Goal: Task Accomplishment & Management: Use online tool/utility

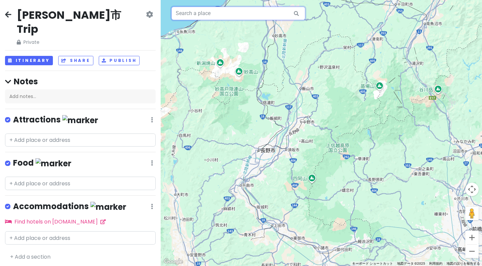
click at [187, 17] on input "text" at bounding box center [238, 13] width 134 height 13
paste input "[PERSON_NAME][DEMOGRAPHIC_DATA]"
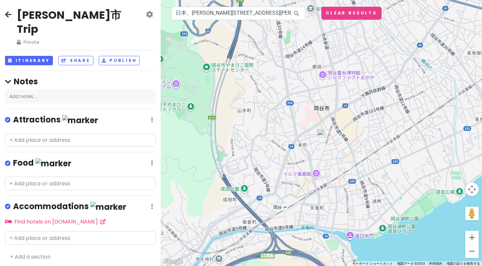
click at [323, 134] on img at bounding box center [321, 133] width 8 height 8
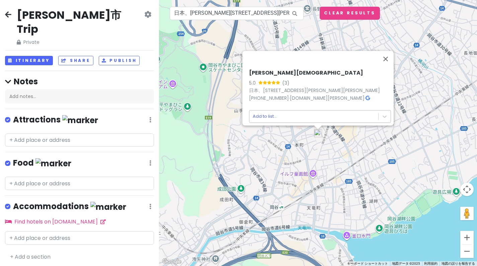
click at [278, 114] on body "[PERSON_NAME]市 Trip Private Change Dates Make a Copy Delete Trip Go Pro ⚡️ Give…" at bounding box center [238, 133] width 477 height 266
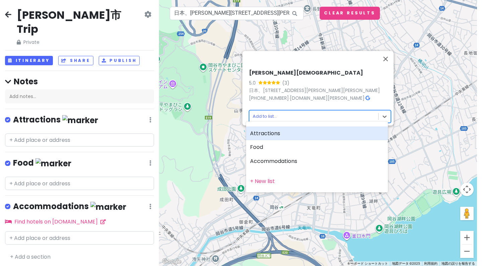
click at [269, 131] on div "Attractions" at bounding box center [317, 133] width 142 height 14
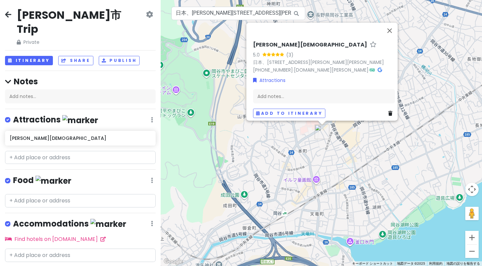
click at [248, 147] on div "[PERSON_NAME][DEMOGRAPHIC_DATA] 5.0 (3) 日本、[STREET_ADDRESS][PERSON_NAME][PERSON…" at bounding box center [321, 133] width 321 height 266
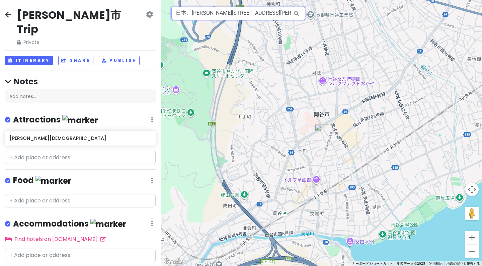
click at [199, 10] on input "日本、[PERSON_NAME][STREET_ADDRESS][PERSON_NAME] [PERSON_NAME][DEMOGRAPHIC_DATA]" at bounding box center [238, 13] width 134 height 13
paste input "[PERSON_NAME][DEMOGRAPHIC_DATA]"
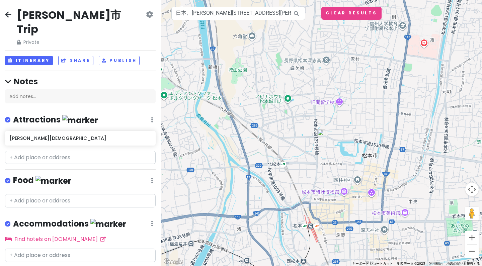
click at [321, 137] on img at bounding box center [321, 133] width 8 height 8
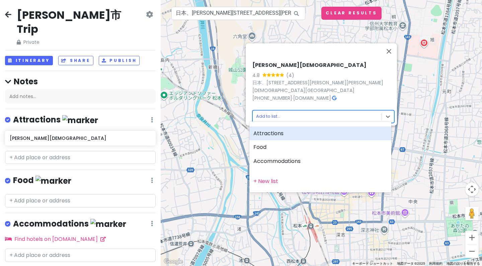
click at [266, 112] on body "[PERSON_NAME]市 Trip Private Change Dates Make a Copy Delete Trip Go Pro ⚡️ Give…" at bounding box center [241, 133] width 482 height 266
click at [262, 133] on div "Attractions" at bounding box center [320, 133] width 142 height 14
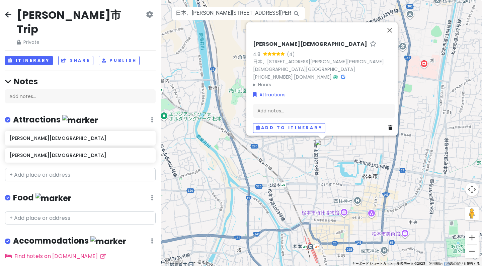
click at [295, 162] on div "[PERSON_NAME][DEMOGRAPHIC_DATA] 4.8 (4) 日本、[STREET_ADDRESS][PERSON_NAME][PERSON…" at bounding box center [321, 133] width 321 height 266
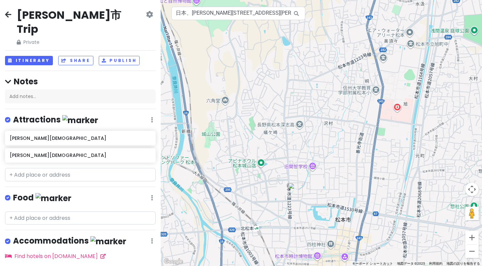
drag, startPoint x: 353, startPoint y: 100, endPoint x: 326, endPoint y: 144, distance: 51.6
click at [326, 144] on div at bounding box center [321, 133] width 321 height 266
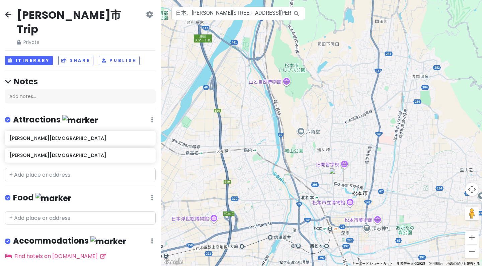
drag, startPoint x: 268, startPoint y: 92, endPoint x: 295, endPoint y: 103, distance: 28.8
click at [295, 103] on div at bounding box center [321, 133] width 321 height 266
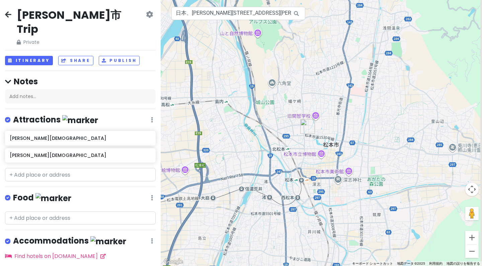
drag, startPoint x: 390, startPoint y: 155, endPoint x: 360, endPoint y: 106, distance: 57.2
click at [360, 106] on div at bounding box center [321, 133] width 321 height 266
click at [81, 89] on div "Add notes..." at bounding box center [80, 96] width 150 height 14
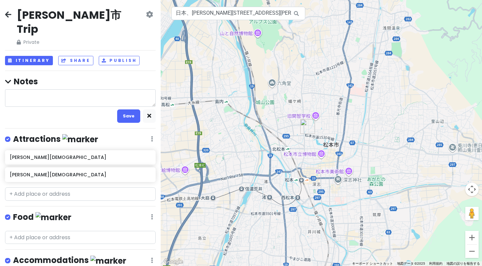
click at [85, 89] on textarea at bounding box center [80, 97] width 150 height 17
click at [241, 7] on input "日本、[PERSON_NAME][STREET_ADDRESS][PERSON_NAME] [DEMOGRAPHIC_DATA][GEOGRAPHIC_DAT…" at bounding box center [238, 13] width 134 height 13
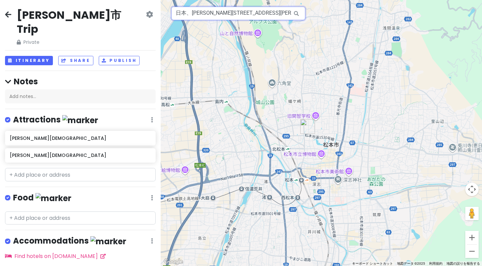
click at [241, 7] on input "日本、[PERSON_NAME][STREET_ADDRESS][PERSON_NAME] [DEMOGRAPHIC_DATA][GEOGRAPHIC_DAT…" at bounding box center [238, 13] width 134 height 13
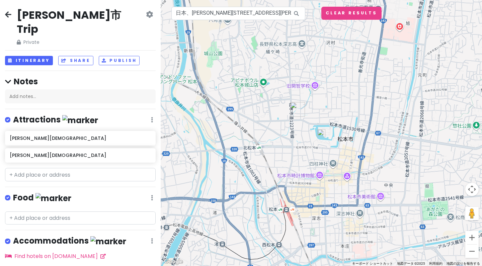
click at [318, 132] on img at bounding box center [321, 133] width 8 height 8
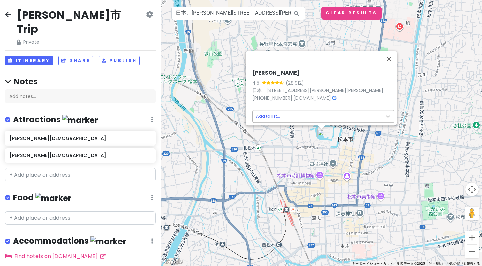
click at [277, 113] on body "[PERSON_NAME]市 Trip Private Change Dates Make a Copy Delete Trip Go Pro ⚡️ Give…" at bounding box center [241, 133] width 482 height 266
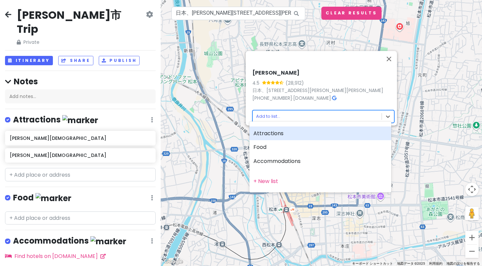
click at [272, 130] on div "Attractions" at bounding box center [320, 133] width 142 height 14
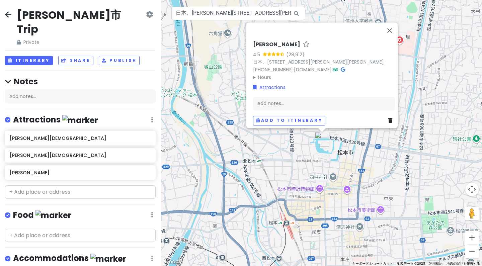
click at [258, 152] on div "[PERSON_NAME] 4.5 (28,912) 日本、[STREET_ADDRESS][PERSON_NAME][PERSON_NAME] [PHONE…" at bounding box center [321, 133] width 321 height 266
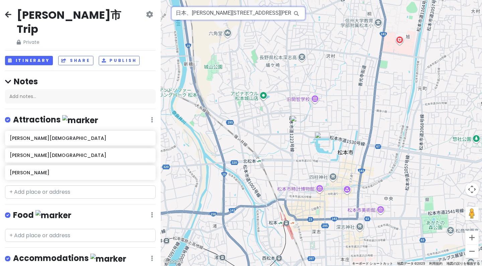
click at [218, 12] on input "日本、[PERSON_NAME][STREET_ADDRESS][PERSON_NAME] [PERSON_NAME]" at bounding box center [238, 13] width 134 height 13
paste input "[DEMOGRAPHIC_DATA][PERSON_NAME]ミカエル及[DEMOGRAPHIC_DATA]"
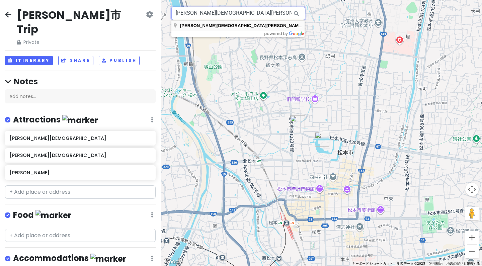
drag, startPoint x: 218, startPoint y: 12, endPoint x: 225, endPoint y: 24, distance: 13.9
click at [225, 24] on body "[PERSON_NAME]市 Trip Private Change Dates Make a Copy Delete Trip Go Pro ⚡️ Give…" at bounding box center [241, 133] width 482 height 266
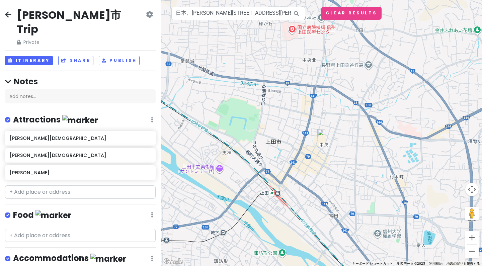
click at [321, 134] on img at bounding box center [321, 133] width 8 height 8
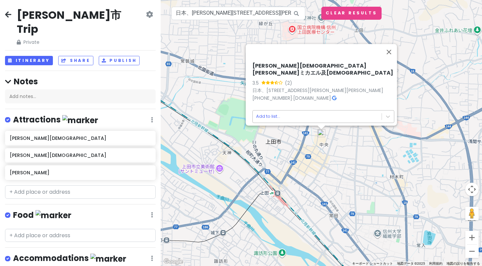
click at [289, 117] on body "[PERSON_NAME]市 Trip Private Change Dates Make a Copy Delete Trip Go Pro ⚡️ Give…" at bounding box center [241, 133] width 482 height 266
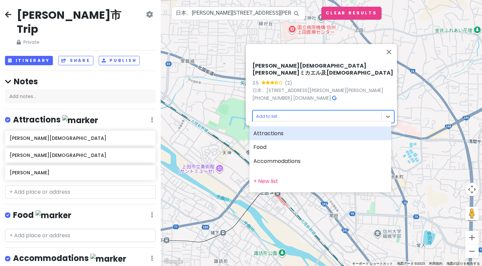
click at [282, 135] on div "Attractions" at bounding box center [320, 133] width 142 height 14
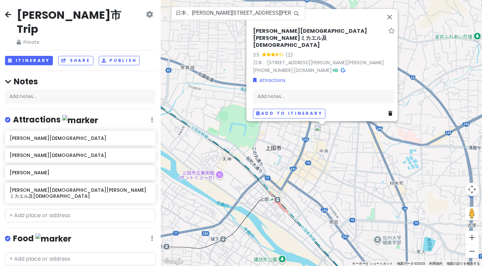
click at [331, 137] on div "[PERSON_NAME][DEMOGRAPHIC_DATA][PERSON_NAME]ミカエル及[DEMOGRAPHIC_DATA] 3.5 (2) 日本、…" at bounding box center [321, 133] width 321 height 266
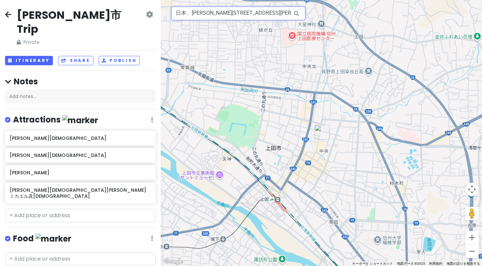
click at [204, 14] on input "日本、[PERSON_NAME][STREET_ADDRESS][PERSON_NAME] [PERSON_NAME][DEMOGRAPHIC_DATA][P…" at bounding box center [238, 13] width 134 height 13
paste input "稲荷山諸[DEMOGRAPHIC_DATA]"
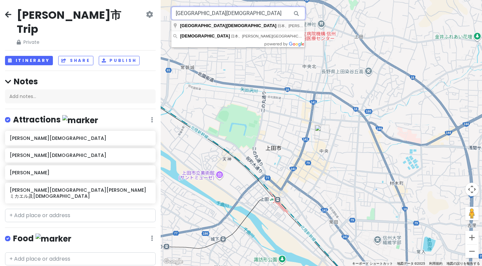
drag, startPoint x: 204, startPoint y: 14, endPoint x: 249, endPoint y: 22, distance: 46.5
click at [249, 22] on body "[PERSON_NAME]市 Trip Private Change Dates Make a Copy Delete Trip Go Pro ⚡️ Give…" at bounding box center [241, 133] width 482 height 266
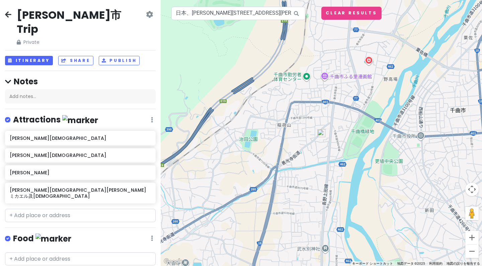
click at [319, 133] on img at bounding box center [321, 133] width 8 height 8
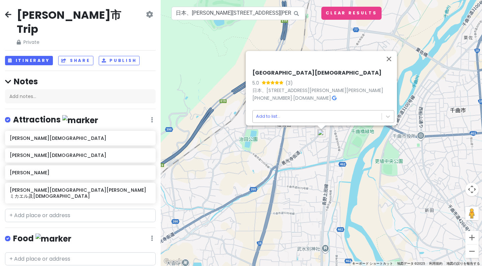
click at [290, 114] on body "[PERSON_NAME]市 Trip Private Change Dates Make a Copy Delete Trip Go Pro ⚡️ Give…" at bounding box center [241, 133] width 482 height 266
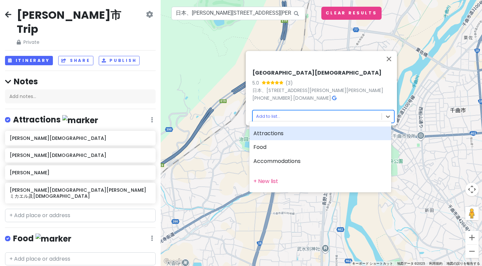
click at [281, 132] on div "Attractions" at bounding box center [320, 133] width 142 height 14
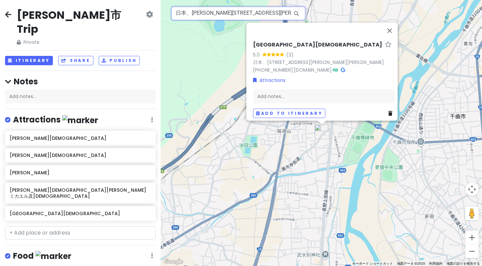
click at [205, 13] on input "日本、[PERSON_NAME][STREET_ADDRESS][PERSON_NAME] [GEOGRAPHIC_DATA][DEMOGRAPHIC_DAT…" at bounding box center [238, 13] width 134 height 13
paste input "[PERSON_NAME]"
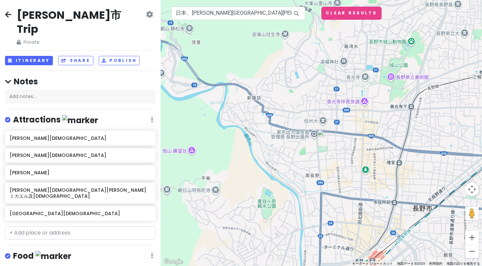
click at [323, 136] on img at bounding box center [321, 133] width 8 height 8
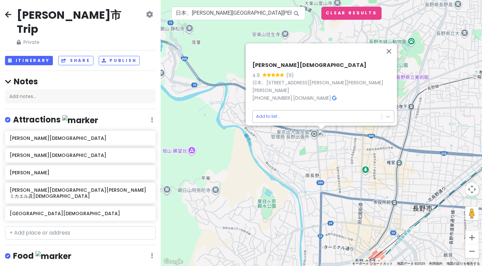
click at [291, 115] on body "[PERSON_NAME]市 Trip Private Change Dates Make a Copy Delete Trip Go Pro ⚡️ Give…" at bounding box center [241, 133] width 482 height 266
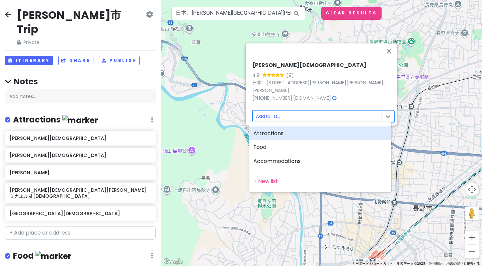
click at [277, 136] on div "Attractions" at bounding box center [320, 133] width 142 height 14
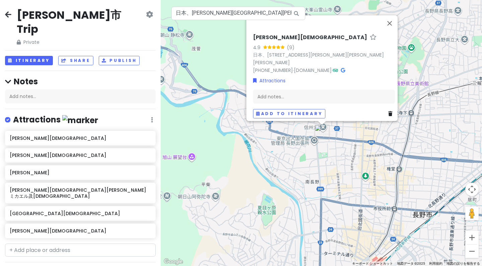
click at [289, 131] on div "[PERSON_NAME][DEMOGRAPHIC_DATA] 4.9 (9) 日本、[STREET_ADDRESS][PERSON_NAME][PERSON…" at bounding box center [321, 133] width 321 height 266
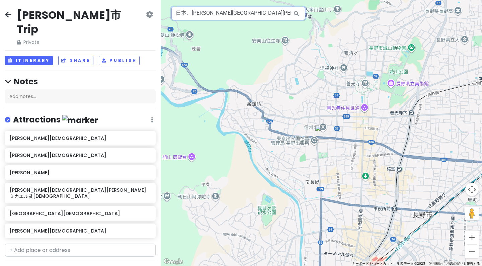
click at [246, 8] on input "日本、[PERSON_NAME][GEOGRAPHIC_DATA][PERSON_NAME][GEOGRAPHIC_DATA]西[PERSON_NAME]６ …" at bounding box center [238, 13] width 134 height 13
click at [246, 17] on input "日本、[PERSON_NAME][GEOGRAPHIC_DATA][PERSON_NAME][GEOGRAPHIC_DATA]西[PERSON_NAME]６ …" at bounding box center [238, 13] width 134 height 13
paste input "[PERSON_NAME]復"
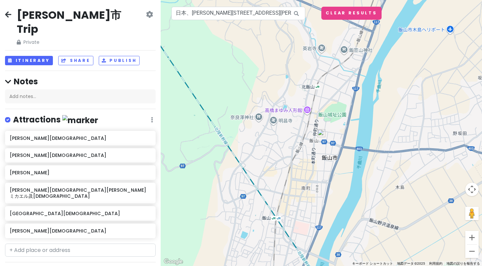
click at [319, 132] on img at bounding box center [321, 133] width 8 height 8
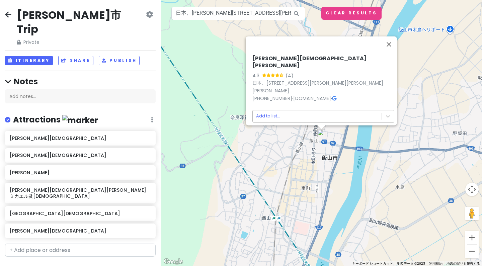
click at [285, 114] on body "[PERSON_NAME]市 Trip Private Change Dates Make a Copy Delete Trip Go Pro ⚡️ Give…" at bounding box center [241, 133] width 482 height 266
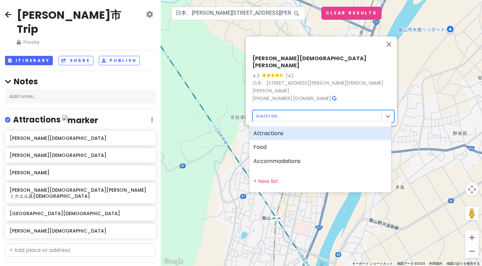
click at [273, 133] on div "Attractions" at bounding box center [320, 133] width 142 height 14
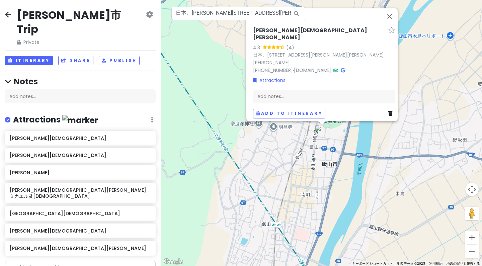
click at [248, 158] on div "[PERSON_NAME][DEMOGRAPHIC_DATA][PERSON_NAME] 4.3 (4) 日本、[STREET_ADDRESS][PERSON…" at bounding box center [321, 133] width 321 height 266
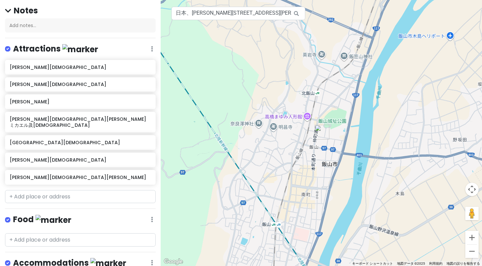
scroll to position [73, 0]
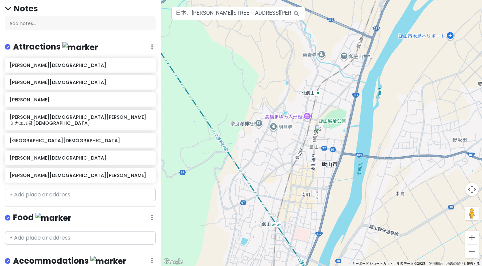
click at [289, 183] on div at bounding box center [321, 133] width 321 height 266
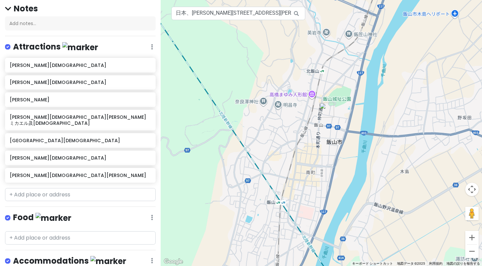
drag, startPoint x: 289, startPoint y: 221, endPoint x: 309, endPoint y: 162, distance: 63.1
click at [309, 162] on div at bounding box center [321, 133] width 321 height 266
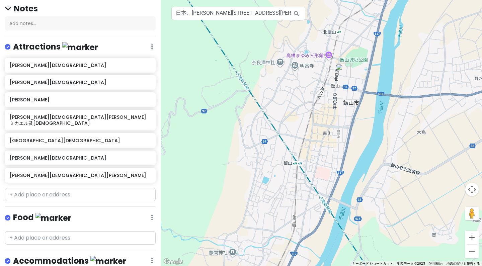
click at [247, 86] on div at bounding box center [321, 133] width 321 height 266
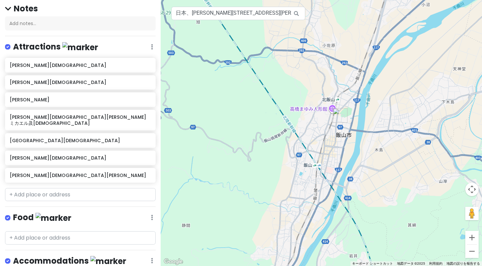
drag, startPoint x: 215, startPoint y: 64, endPoint x: 306, endPoint y: 149, distance: 125.2
click at [303, 148] on div at bounding box center [321, 133] width 321 height 266
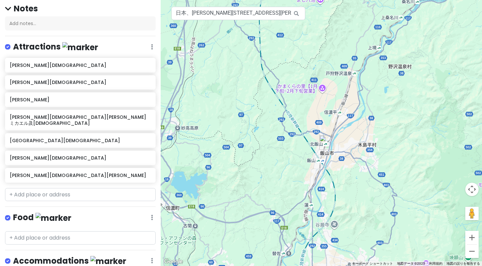
drag, startPoint x: 255, startPoint y: 83, endPoint x: 255, endPoint y: 123, distance: 40.1
click at [255, 123] on div at bounding box center [321, 133] width 321 height 266
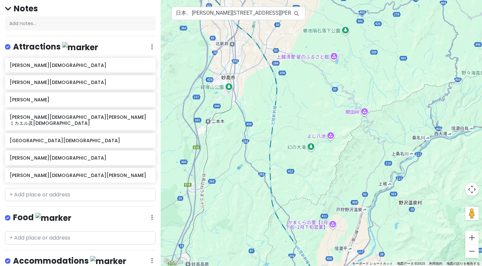
drag, startPoint x: 255, startPoint y: 72, endPoint x: 265, endPoint y: 119, distance: 48.3
click at [265, 119] on div at bounding box center [321, 133] width 321 height 266
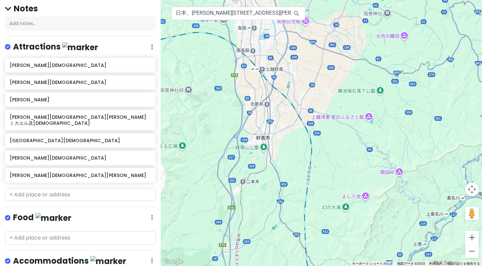
drag, startPoint x: 227, startPoint y: 54, endPoint x: 262, endPoint y: 115, distance: 70.1
click at [262, 115] on div at bounding box center [321, 133] width 321 height 266
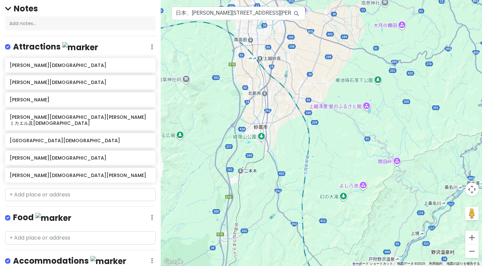
drag, startPoint x: 331, startPoint y: 206, endPoint x: 300, endPoint y: 126, distance: 85.5
click at [303, 134] on div at bounding box center [321, 133] width 321 height 266
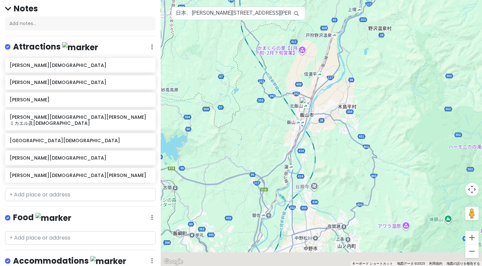
drag, startPoint x: 326, startPoint y: 207, endPoint x: 328, endPoint y: 130, distance: 77.6
click at [328, 130] on div at bounding box center [321, 133] width 321 height 266
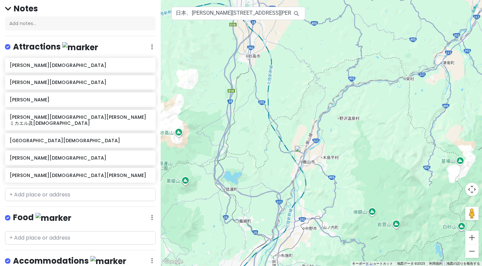
click at [308, 173] on div at bounding box center [321, 133] width 321 height 266
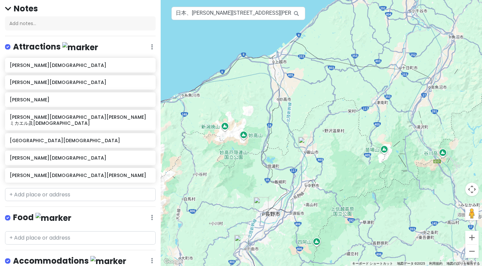
drag, startPoint x: 289, startPoint y: 175, endPoint x: 289, endPoint y: 110, distance: 65.2
click at [289, 114] on div at bounding box center [321, 133] width 321 height 266
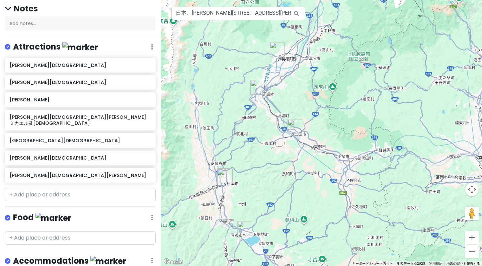
drag, startPoint x: 260, startPoint y: 214, endPoint x: 260, endPoint y: 175, distance: 39.5
click at [260, 175] on div at bounding box center [321, 133] width 321 height 266
click at [199, 14] on input "日本、[PERSON_NAME][STREET_ADDRESS][PERSON_NAME][PERSON_NAME] [PERSON_NAME][DEMOGR…" at bounding box center [238, 13] width 134 height 13
paste input "国宝旧開智学校校舎"
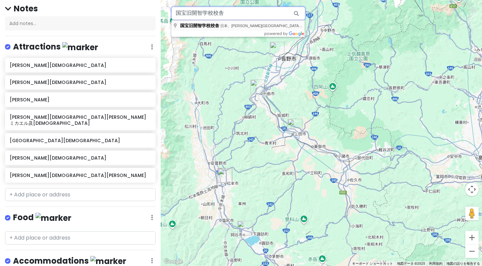
drag, startPoint x: 199, startPoint y: 14, endPoint x: 199, endPoint y: 26, distance: 12.0
click at [199, 26] on body "[PERSON_NAME]市 Trip Private Change Dates Make a Copy Delete Trip Go Pro ⚡️ Give…" at bounding box center [241, 133] width 482 height 266
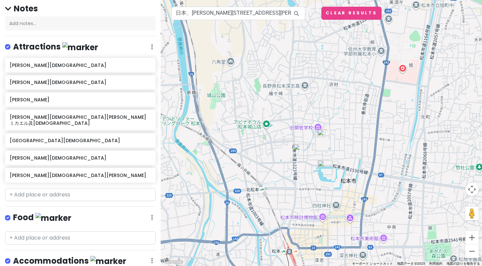
click at [319, 134] on img at bounding box center [321, 133] width 8 height 8
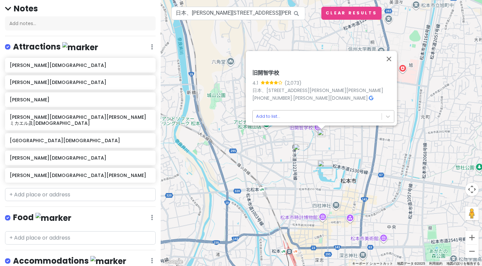
click at [306, 117] on body "[PERSON_NAME]市 Trip Private Change Dates Make a Copy Delete Trip Go Pro ⚡️ Give…" at bounding box center [241, 133] width 482 height 266
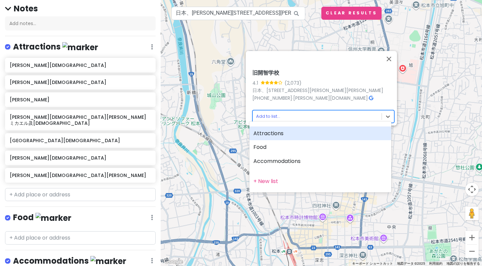
click at [300, 138] on div "Attractions" at bounding box center [320, 133] width 142 height 14
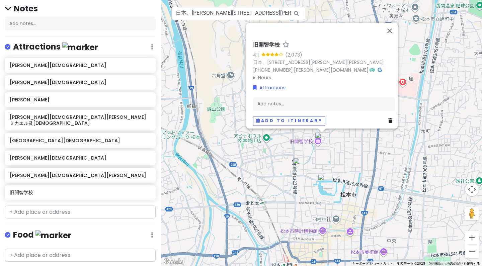
click at [300, 138] on div "旧開智学校 4.1 (2,073) 日本、[STREET_ADDRESS][PERSON_NAME][PERSON_NAME] [PHONE_NUMBER] …" at bounding box center [321, 133] width 321 height 266
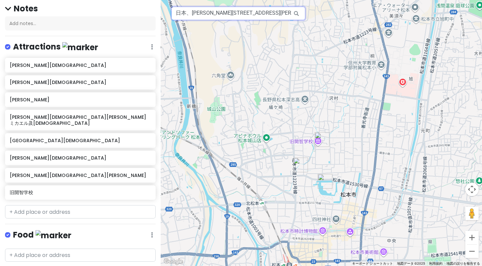
click at [218, 13] on input "日本、[PERSON_NAME][STREET_ADDRESS][PERSON_NAME] 国宝旧開智学校校舎" at bounding box center [238, 13] width 134 height 13
paste input "[PERSON_NAME][PERSON_NAME] [PERSON_NAME]旧司祭館"
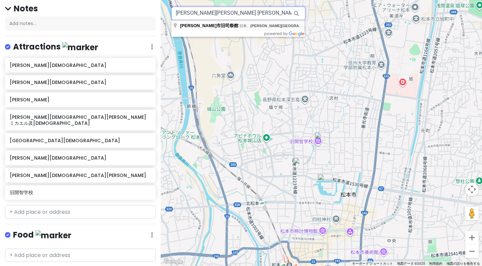
drag, startPoint x: 218, startPoint y: 13, endPoint x: 236, endPoint y: 26, distance: 22.7
click at [236, 26] on body "[PERSON_NAME]市 Trip Private Change Dates Make a Copy Delete Trip Go Pro ⚡️ Give…" at bounding box center [241, 133] width 482 height 266
type input "日本、[PERSON_NAME][STREET_ADDRESS][PERSON_NAME] [PERSON_NAME][GEOGRAPHIC_DATA]旧司祭館"
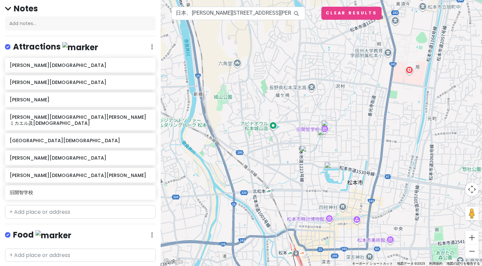
click at [320, 136] on img at bounding box center [321, 133] width 8 height 8
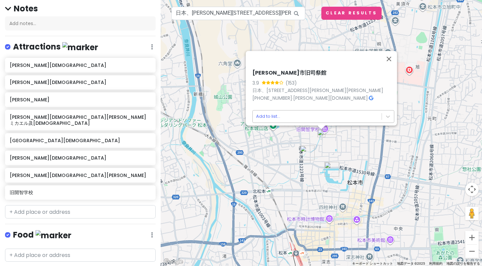
click at [290, 115] on body "[PERSON_NAME]市 Trip Private Change Dates Make a Copy Delete Trip Go Pro ⚡️ Give…" at bounding box center [241, 133] width 482 height 266
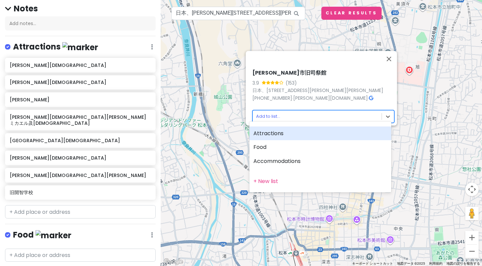
click at [283, 137] on div "Attractions" at bounding box center [320, 133] width 142 height 14
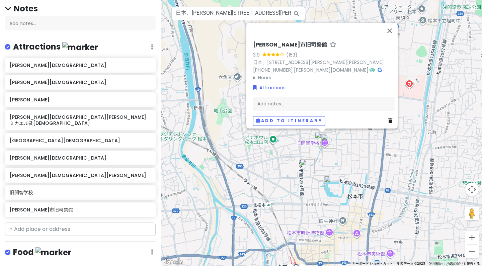
click at [288, 164] on div "[PERSON_NAME][GEOGRAPHIC_DATA]旧司祭館 3.9 (153) 日本、[STREET_ADDRESS][PERSON_NAME][P…" at bounding box center [321, 133] width 321 height 266
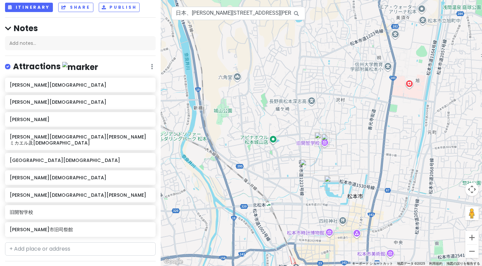
scroll to position [51, 0]
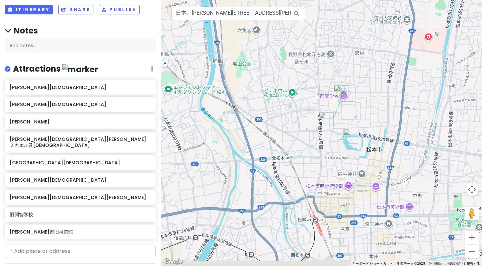
drag, startPoint x: 279, startPoint y: 194, endPoint x: 300, endPoint y: 125, distance: 72.0
click at [300, 125] on div at bounding box center [321, 133] width 321 height 266
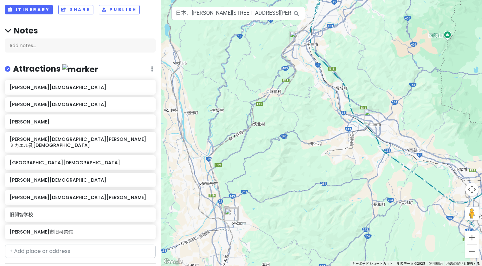
drag, startPoint x: 344, startPoint y: 91, endPoint x: 332, endPoint y: 187, distance: 96.3
click at [332, 187] on div at bounding box center [321, 133] width 321 height 266
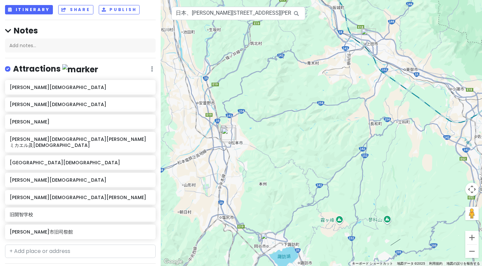
drag, startPoint x: 347, startPoint y: 204, endPoint x: 344, endPoint y: 121, distance: 83.0
click at [344, 121] on div at bounding box center [321, 133] width 321 height 266
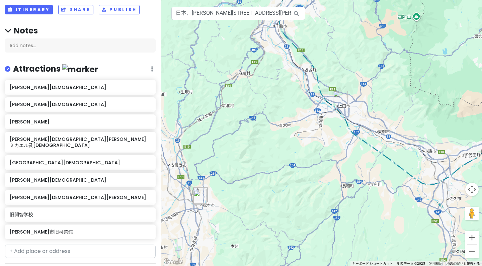
drag, startPoint x: 348, startPoint y: 75, endPoint x: 315, endPoint y: 145, distance: 77.5
click at [316, 145] on div at bounding box center [321, 133] width 321 height 266
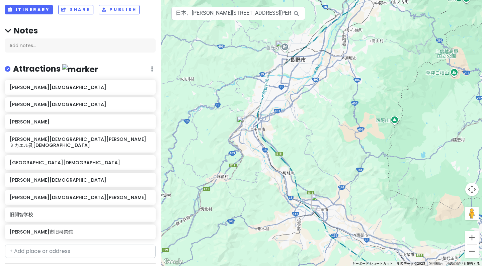
drag, startPoint x: 307, startPoint y: 62, endPoint x: 293, endPoint y: 155, distance: 94.4
click at [293, 156] on div at bounding box center [321, 133] width 321 height 266
click at [241, 123] on img "稲荷山諸聖徒教会" at bounding box center [243, 122] width 15 height 15
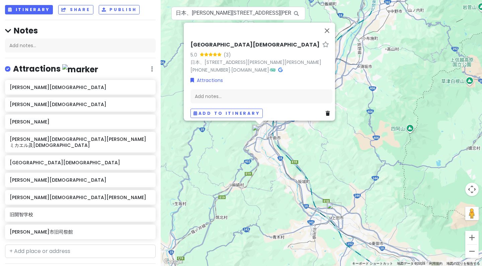
click at [285, 158] on div "[GEOGRAPHIC_DATA][DEMOGRAPHIC_DATA] 5.0 (3) 日本、[STREET_ADDRESS][PERSON_NAME][PE…" at bounding box center [321, 133] width 321 height 266
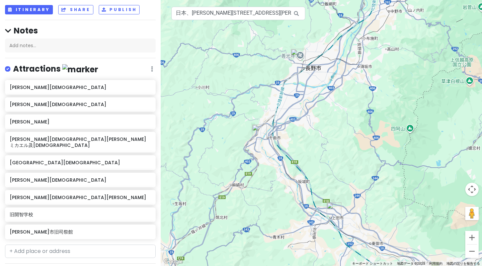
click at [259, 132] on img "稲荷山諸聖徒教会" at bounding box center [259, 131] width 15 height 15
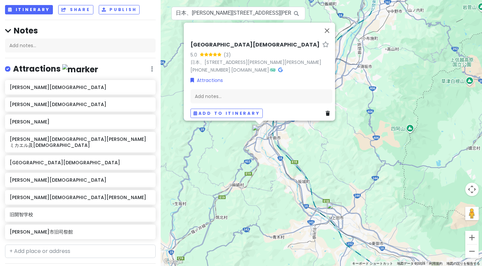
click at [312, 150] on div "[GEOGRAPHIC_DATA][DEMOGRAPHIC_DATA] 5.0 (3) 日本、[STREET_ADDRESS][PERSON_NAME][PE…" at bounding box center [321, 133] width 321 height 266
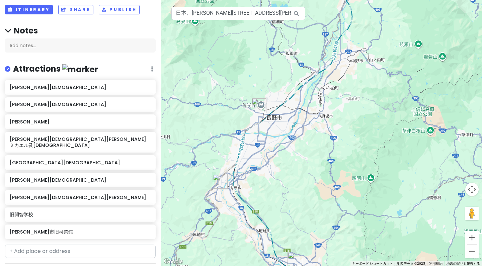
drag, startPoint x: 332, startPoint y: 110, endPoint x: 291, endPoint y: 162, distance: 66.0
click at [291, 162] on div at bounding box center [321, 133] width 321 height 266
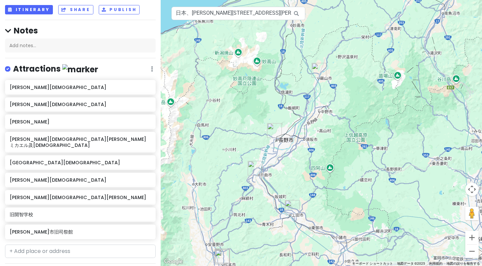
click at [318, 73] on img "日本聖公会 飯山復活教会" at bounding box center [318, 70] width 15 height 15
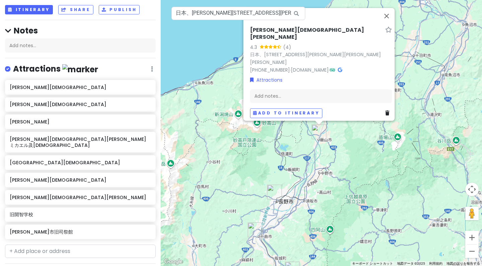
click at [348, 144] on div "[PERSON_NAME][DEMOGRAPHIC_DATA][PERSON_NAME] 4.3 (4) 日本、[STREET_ADDRESS][PERSON…" at bounding box center [321, 133] width 321 height 266
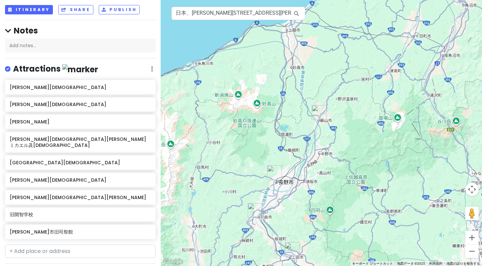
drag, startPoint x: 304, startPoint y: 130, endPoint x: 303, endPoint y: 78, distance: 51.9
click at [303, 78] on div at bounding box center [321, 133] width 321 height 266
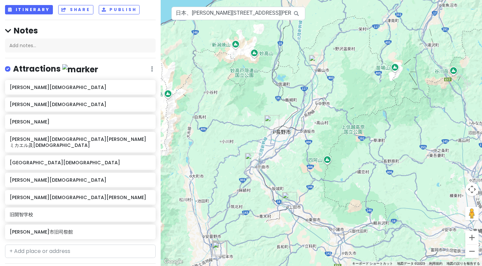
click at [253, 163] on img "稲荷山諸聖徒教会" at bounding box center [252, 160] width 15 height 15
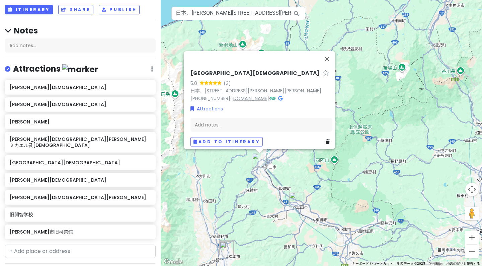
click at [238, 97] on link "[DOMAIN_NAME]" at bounding box center [250, 98] width 38 height 7
click at [223, 191] on div "[GEOGRAPHIC_DATA][DEMOGRAPHIC_DATA] 5.0 (3) 日本、[STREET_ADDRESS][PERSON_NAME][PE…" at bounding box center [321, 133] width 321 height 266
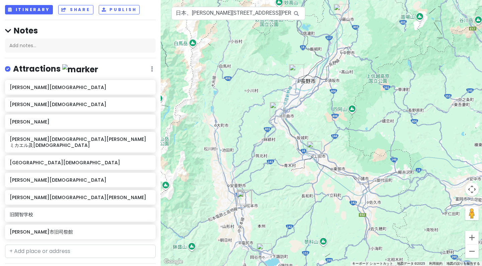
drag, startPoint x: 255, startPoint y: 169, endPoint x: 274, endPoint y: 113, distance: 58.4
click at [274, 113] on div at bounding box center [321, 133] width 321 height 266
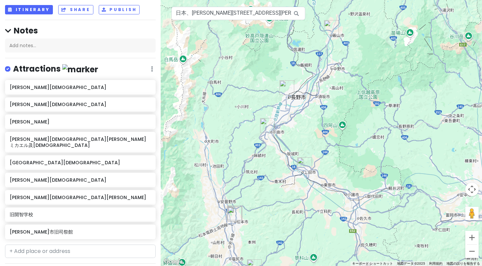
drag, startPoint x: 363, startPoint y: 92, endPoint x: 344, endPoint y: 125, distance: 38.2
click at [344, 126] on div at bounding box center [321, 133] width 321 height 266
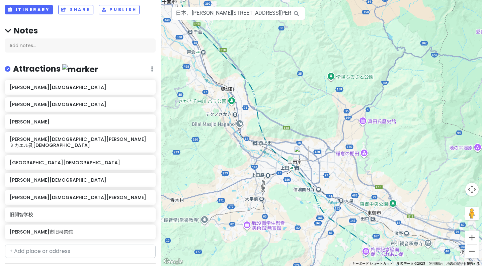
drag, startPoint x: 282, startPoint y: 149, endPoint x: 316, endPoint y: 133, distance: 37.7
click at [316, 133] on div at bounding box center [321, 133] width 321 height 266
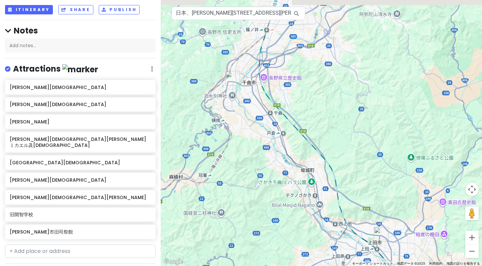
drag, startPoint x: 231, startPoint y: 87, endPoint x: 311, endPoint y: 168, distance: 114.5
click at [311, 168] on div at bounding box center [321, 133] width 321 height 266
click at [230, 83] on img "稲荷山諸聖徒教会" at bounding box center [232, 78] width 15 height 15
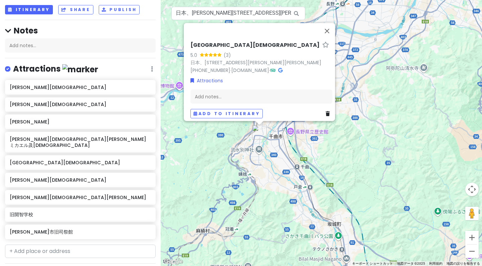
click at [339, 165] on div "[GEOGRAPHIC_DATA][DEMOGRAPHIC_DATA] 5.0 (3) 日本、[STREET_ADDRESS][PERSON_NAME][PE…" at bounding box center [321, 133] width 321 height 266
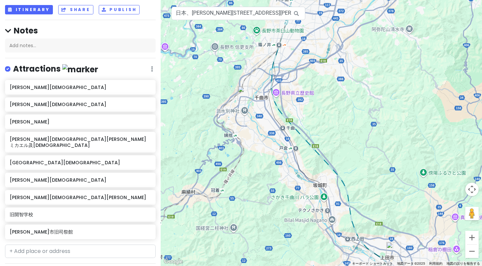
drag, startPoint x: 339, startPoint y: 168, endPoint x: 319, endPoint y: 119, distance: 52.9
click at [319, 119] on div at bounding box center [321, 133] width 321 height 266
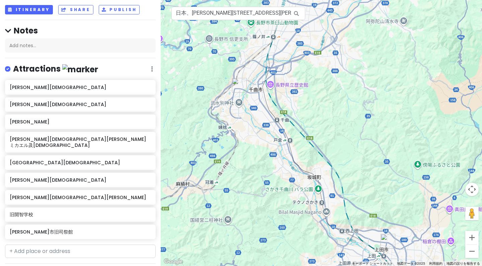
click at [262, 180] on div at bounding box center [321, 133] width 321 height 266
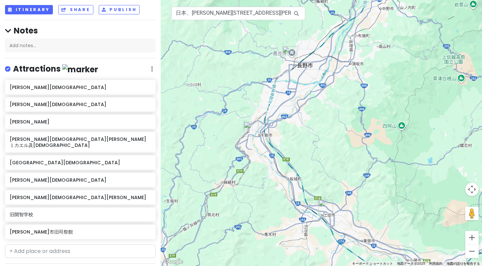
drag, startPoint x: 359, startPoint y: 175, endPoint x: 332, endPoint y: 85, distance: 93.3
click at [332, 85] on div at bounding box center [321, 133] width 321 height 266
